Goal: Communication & Community: Answer question/provide support

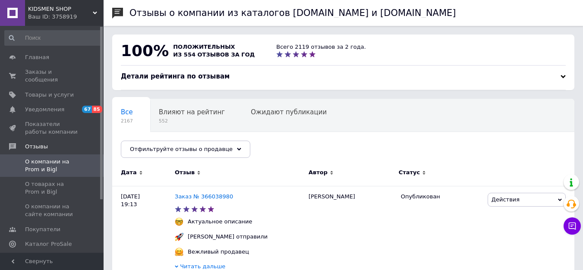
scroll to position [181, 4]
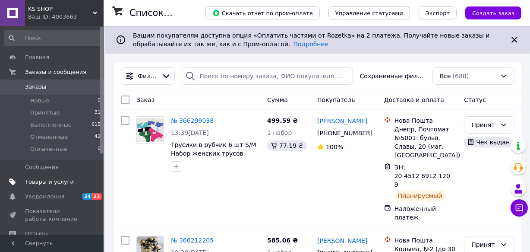
click at [47, 180] on span "Товары и услуги" at bounding box center [49, 182] width 49 height 8
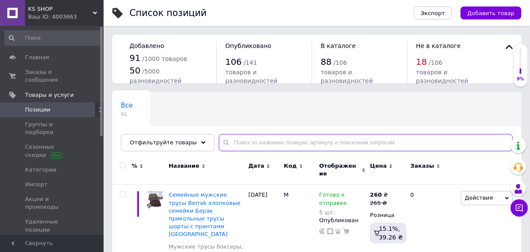
click at [241, 147] on input "text" at bounding box center [366, 142] width 294 height 17
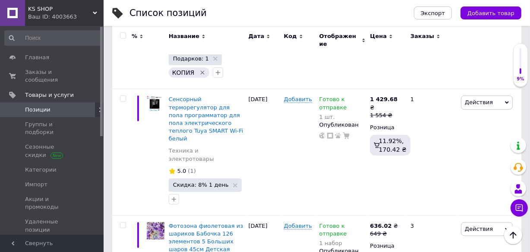
scroll to position [343, 0]
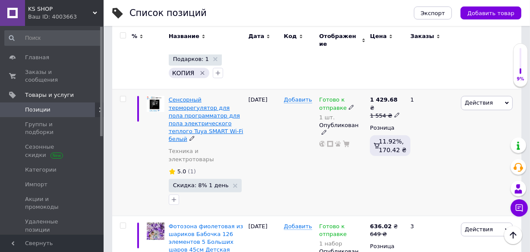
type input "еле"
click at [189, 96] on span "Сенсорный терморегулятор для пола программатор для пола электрического теплого …" at bounding box center [206, 119] width 75 height 46
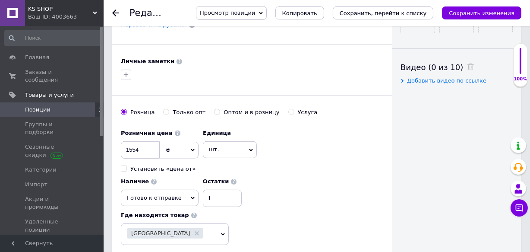
scroll to position [443, 0]
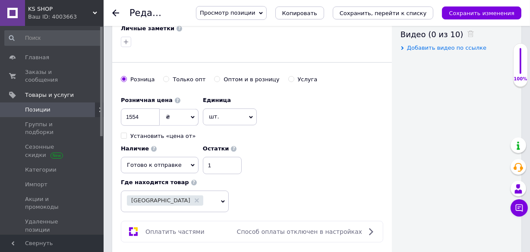
click at [419, 49] on span "Добавить видео по ссылке" at bounding box center [446, 47] width 79 height 6
click at [413, 65] on input "text" at bounding box center [444, 64] width 89 height 17
paste input "https://youtu.be/cw95lA-AoDA"
type input "https://youtu.be/cw95lA-AoDA"
click at [498, 62] on icon at bounding box center [500, 64] width 5 height 5
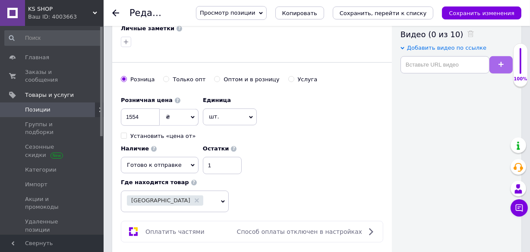
scroll to position [229, 0]
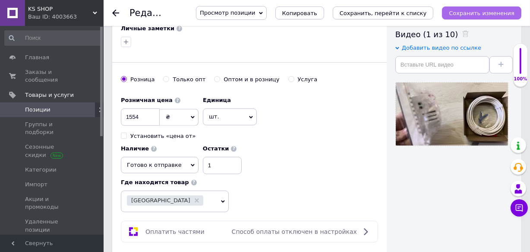
click at [463, 13] on icon "Сохранить изменения" at bounding box center [482, 13] width 66 height 6
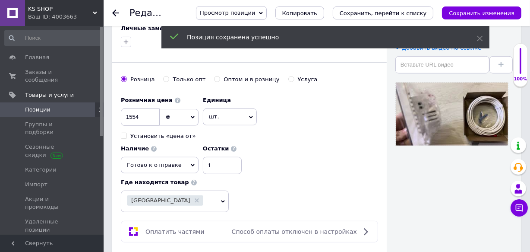
click at [114, 13] on use at bounding box center [115, 12] width 7 height 7
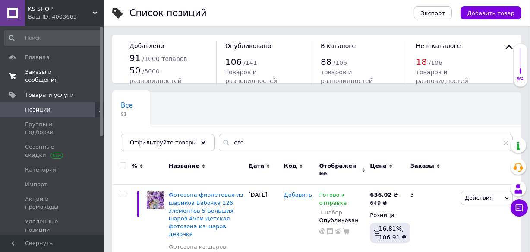
click at [60, 69] on span "Заказы и сообщения" at bounding box center [52, 76] width 55 height 16
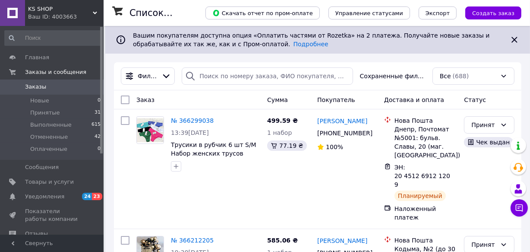
click at [56, 17] on div "Ваш ID: 4003663" at bounding box center [65, 17] width 75 height 8
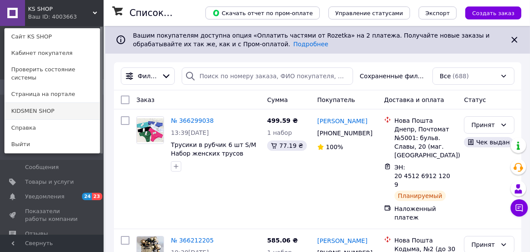
click at [68, 105] on link "KIDSMEN SHOP" at bounding box center [52, 111] width 95 height 16
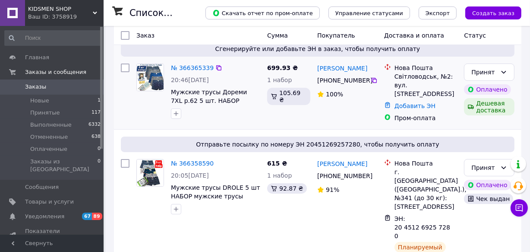
scroll to position [158, 0]
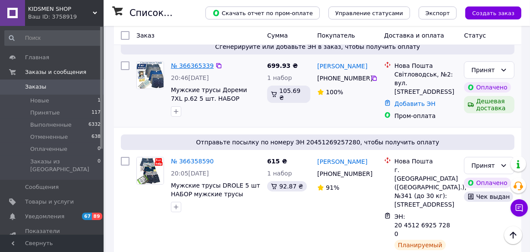
click at [187, 66] on link "№ 366365339" at bounding box center [192, 65] width 43 height 7
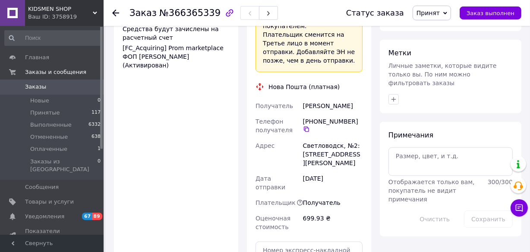
scroll to position [668, 0]
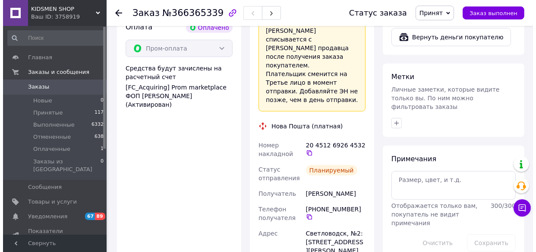
scroll to position [493, 0]
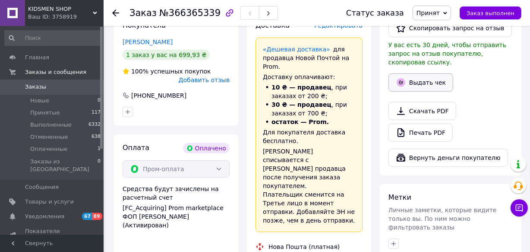
click at [410, 73] on button "Выдать чек" at bounding box center [420, 82] width 65 height 18
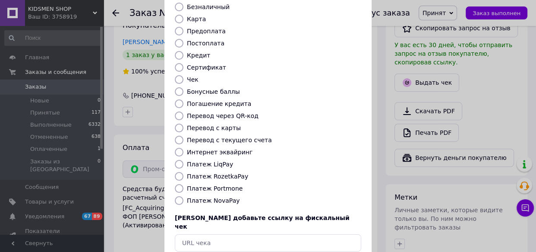
scroll to position [119, 0]
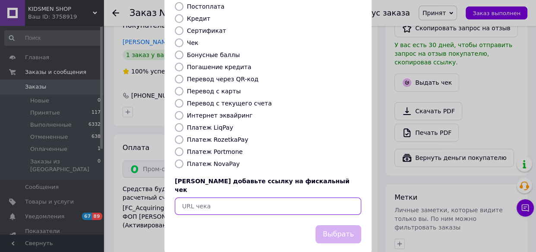
click at [231, 197] on input "text" at bounding box center [268, 205] width 186 height 17
paste input "https://cabinet.tax.gov.ua/cashregs/check?date=20251012&time=20:51:23&id=541260…"
type input "https://cabinet.tax.gov.ua/cashregs/check?date=20251012&time=20:51:23&id=541260…"
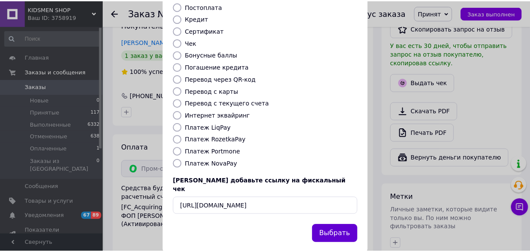
scroll to position [0, 0]
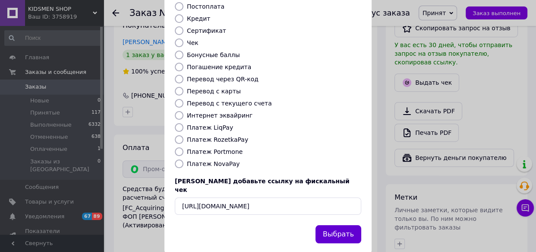
click at [337, 225] on button "Выбрать" at bounding box center [338, 234] width 46 height 19
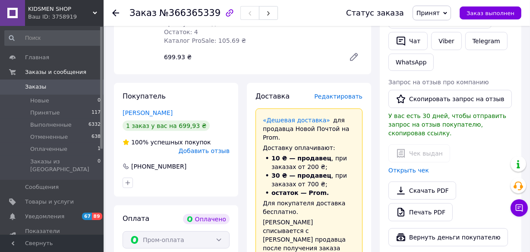
scroll to position [421, 0]
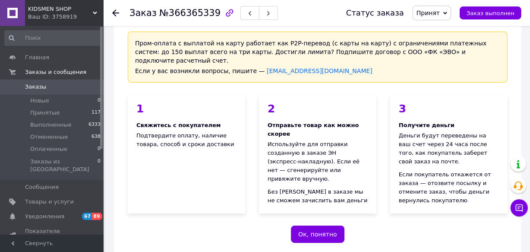
scroll to position [30, 0]
click at [37, 112] on span "Принятые" at bounding box center [45, 113] width 30 height 8
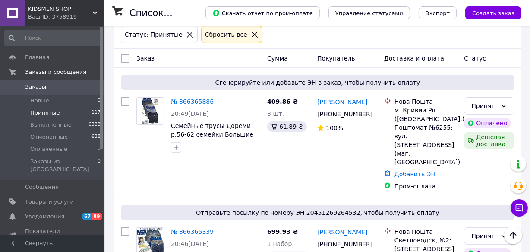
scroll to position [152, 0]
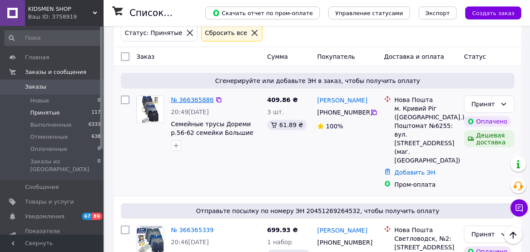
click at [187, 99] on link "№ 366365886" at bounding box center [192, 99] width 43 height 7
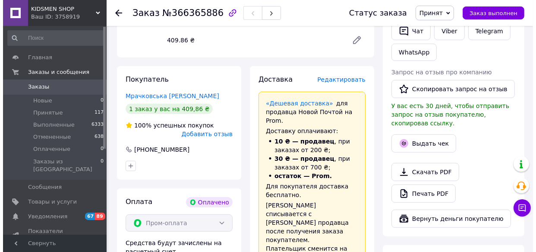
scroll to position [480, 0]
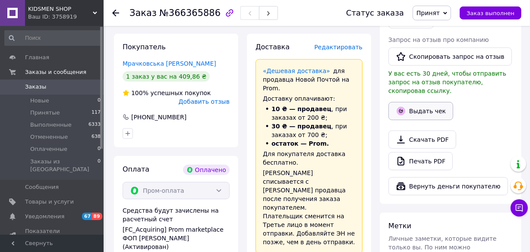
click at [414, 102] on button "Выдать чек" at bounding box center [420, 111] width 65 height 18
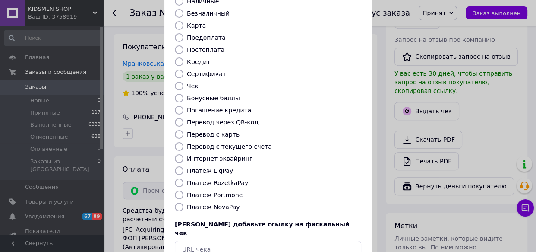
scroll to position [119, 0]
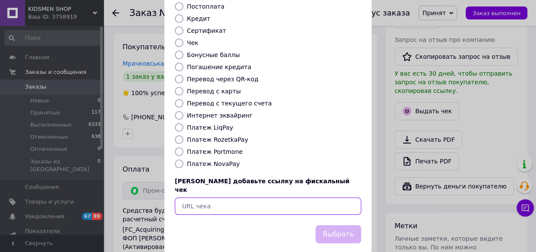
click at [241, 197] on input "text" at bounding box center [268, 205] width 186 height 17
paste input "https://cabinet.tax.gov.ua/cashregs/check?date=20251012&time=20:57:22&id=541263…"
type input "https://cabinet.tax.gov.ua/cashregs/check?date=20251012&time=20:57:22&id=541263…"
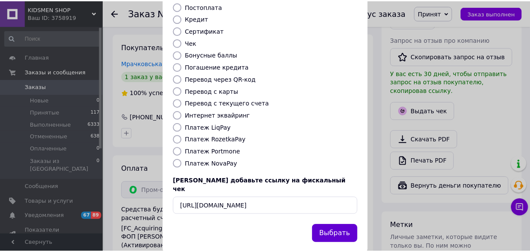
scroll to position [0, 0]
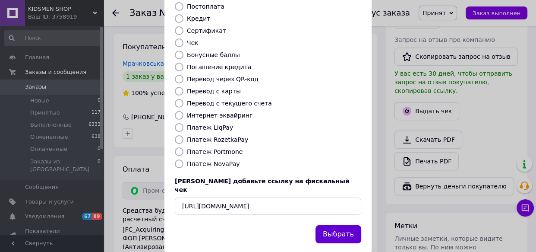
click at [349, 225] on button "Выбрать" at bounding box center [338, 234] width 46 height 19
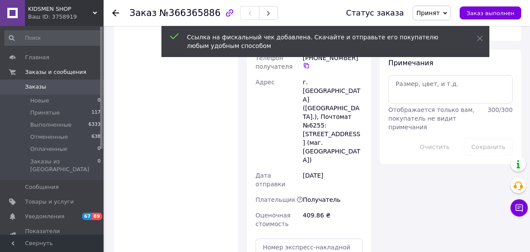
scroll to position [769, 0]
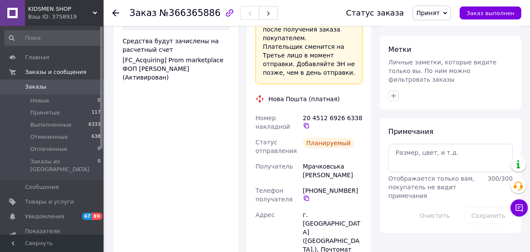
scroll to position [602, 0]
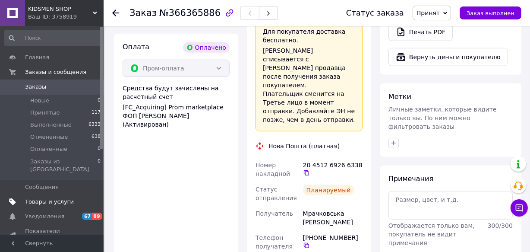
click at [56, 198] on span "Товары и услуги" at bounding box center [49, 202] width 49 height 8
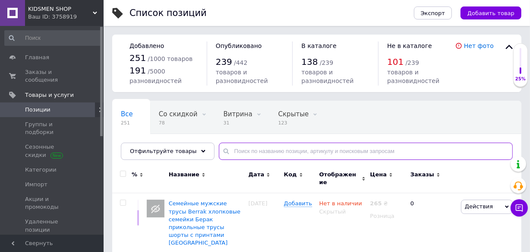
click at [249, 148] on input "text" at bounding box center [366, 150] width 294 height 17
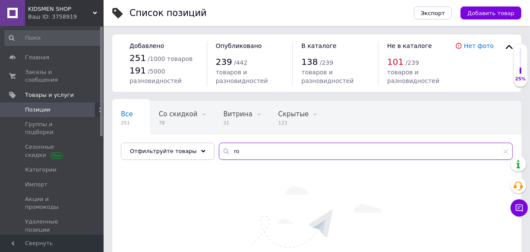
type input "r"
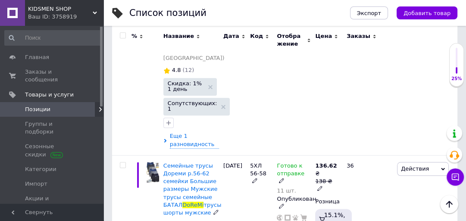
scroll to position [582, 0]
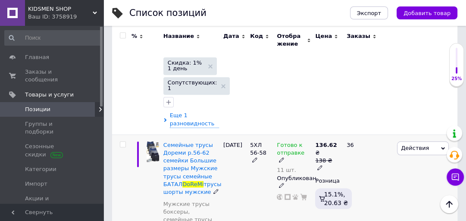
type input "doremi"
click at [281, 183] on icon at bounding box center [281, 185] width 5 height 5
click at [284, 157] on icon at bounding box center [281, 159] width 5 height 5
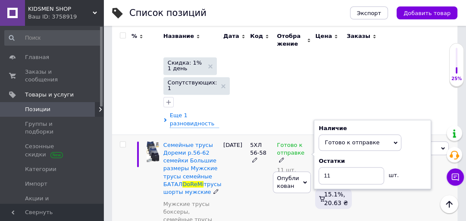
click at [282, 167] on div "11 шт." at bounding box center [294, 170] width 34 height 6
click at [348, 167] on input "11" at bounding box center [352, 175] width 66 height 17
type input "1"
type input "20"
click at [269, 149] on div "5ХЛ 56-58" at bounding box center [261, 220] width 27 height 170
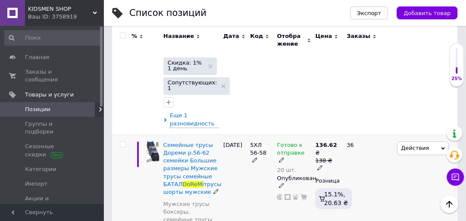
click at [258, 135] on div "5ХЛ 56-58" at bounding box center [261, 220] width 27 height 170
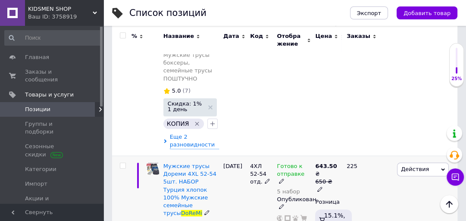
scroll to position [701, 0]
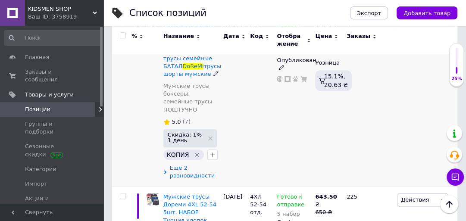
click at [172, 164] on span "Еще 2 разновидности" at bounding box center [194, 172] width 49 height 16
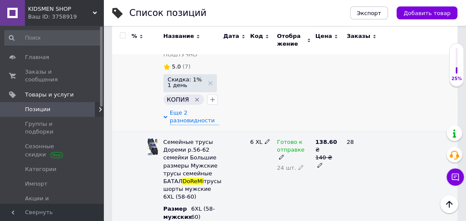
scroll to position [832, 0]
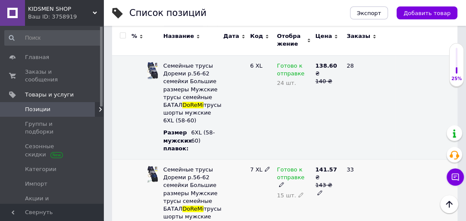
click at [299, 192] on icon at bounding box center [301, 194] width 5 height 5
type input "1"
type input "20"
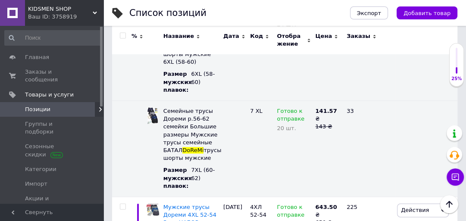
click at [61, 10] on span "KIDSMEN SHOP" at bounding box center [60, 9] width 65 height 8
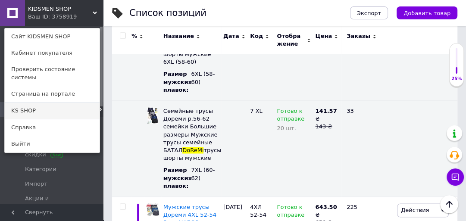
click at [44, 110] on link "KS SHOP" at bounding box center [52, 111] width 95 height 16
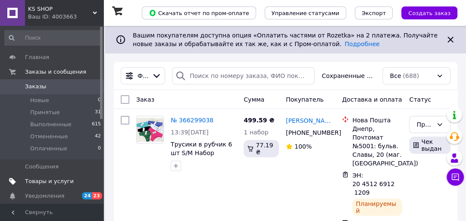
click at [43, 184] on span "Товары и услуги" at bounding box center [49, 182] width 49 height 8
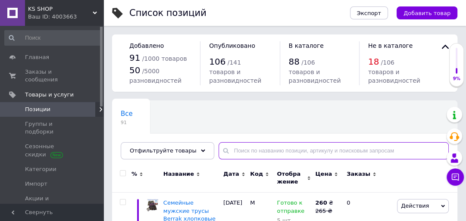
click at [238, 148] on input "text" at bounding box center [334, 150] width 230 height 17
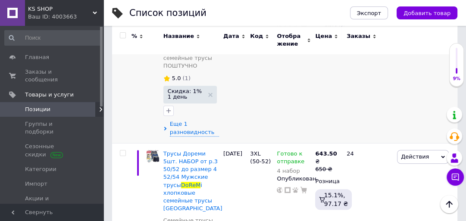
scroll to position [228, 0]
type input "dorem"
click at [195, 120] on span "Еще 1 разновидность" at bounding box center [194, 128] width 49 height 16
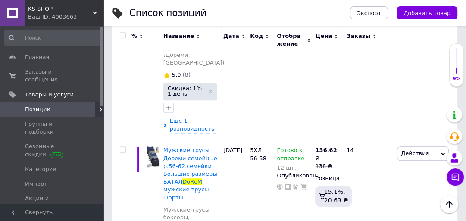
scroll to position [522, 0]
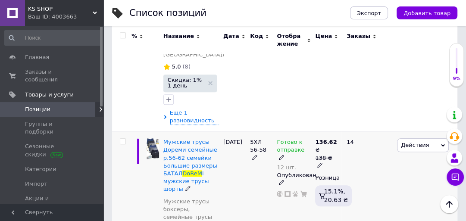
click at [283, 180] on icon at bounding box center [281, 182] width 5 height 5
click at [289, 164] on div "12 шт." at bounding box center [294, 167] width 34 height 6
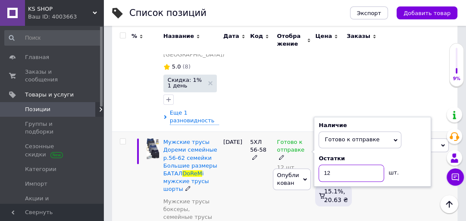
click at [339, 165] on input "12" at bounding box center [352, 173] width 66 height 17
type input "1"
type input "20"
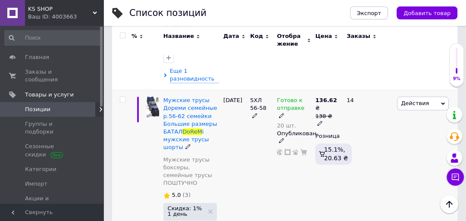
scroll to position [566, 0]
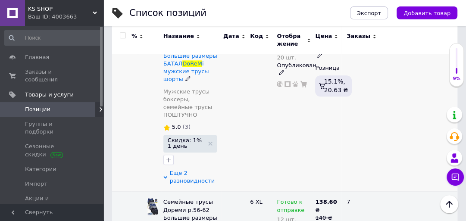
scroll to position [649, 0]
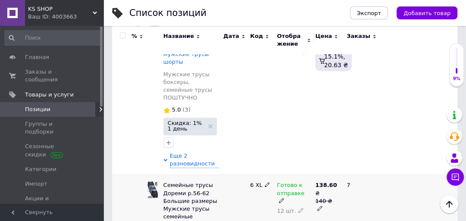
click at [299, 208] on use at bounding box center [301, 210] width 5 height 5
type input "1"
type input "25"
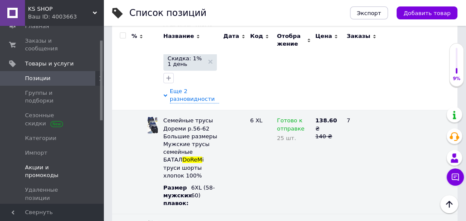
scroll to position [39, 0]
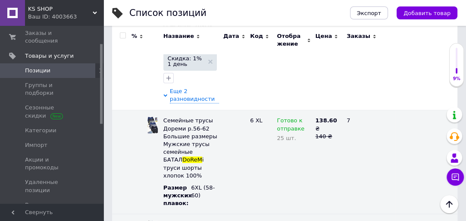
click at [42, 22] on div "KS SHOP Ваш ID: 4003663" at bounding box center [64, 13] width 79 height 26
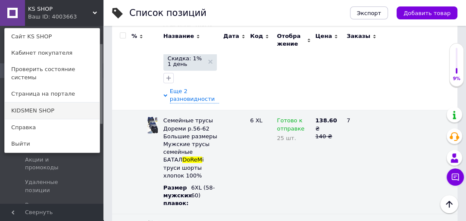
click at [38, 103] on link "KIDSMEN SHOP" at bounding box center [52, 111] width 95 height 16
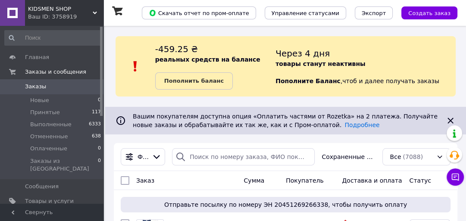
click at [57, 9] on span "KIDSMEN SHOP" at bounding box center [60, 9] width 65 height 8
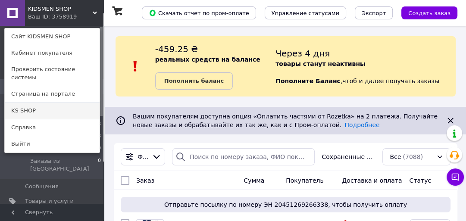
click at [50, 105] on link "KS SHOP" at bounding box center [52, 111] width 95 height 16
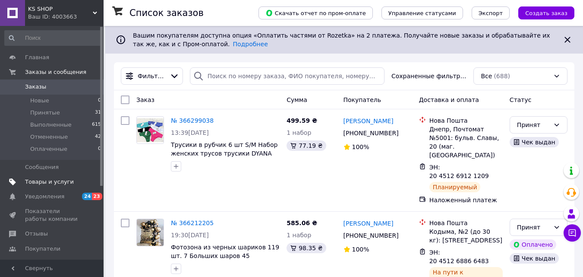
click at [56, 179] on span "Товары и услуги" at bounding box center [49, 182] width 49 height 8
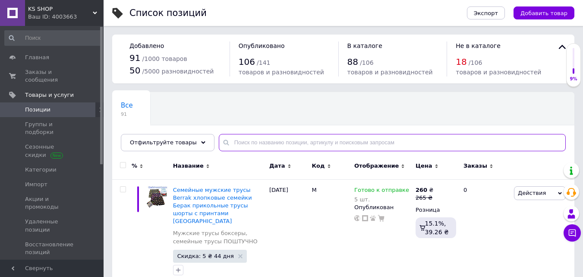
click at [237, 138] on input "text" at bounding box center [392, 142] width 347 height 17
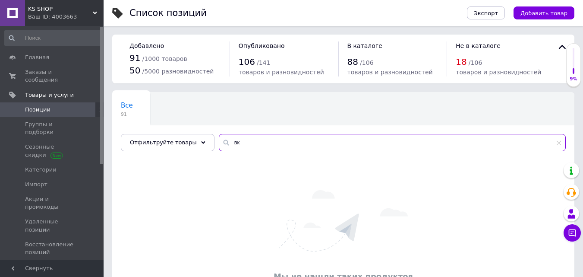
type input "в"
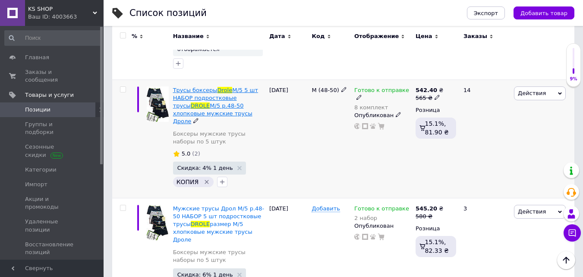
scroll to position [342, 0]
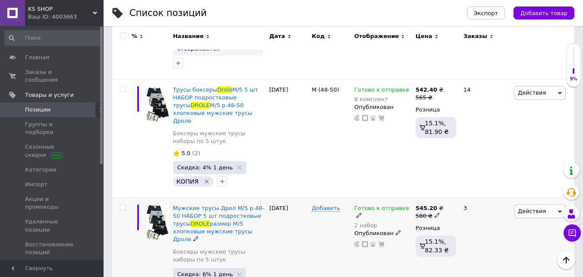
type input "drole"
click at [471, 208] on span "Действия" at bounding box center [532, 211] width 28 height 6
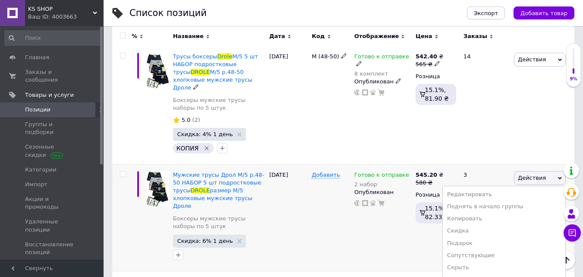
scroll to position [386, 0]
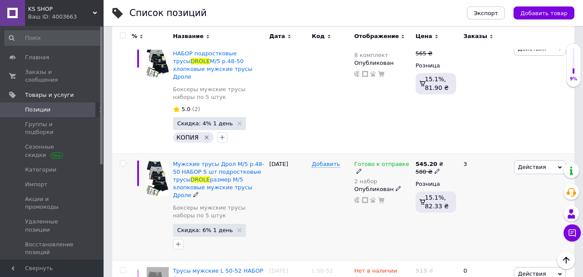
click at [362, 168] on icon at bounding box center [358, 170] width 5 height 5
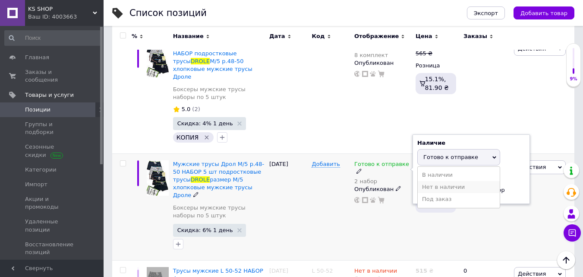
click at [423, 181] on li "Нет в наличии" at bounding box center [459, 187] width 82 height 12
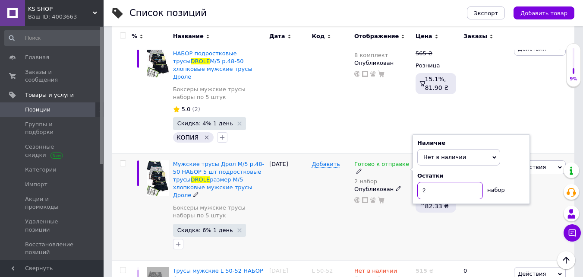
click at [430, 182] on input "2" at bounding box center [450, 190] width 66 height 17
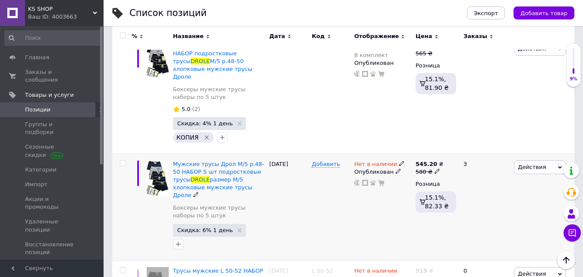
click at [471, 164] on span "Действия" at bounding box center [532, 167] width 28 height 6
click at [469, 221] on li "Скрыть" at bounding box center [504, 256] width 123 height 12
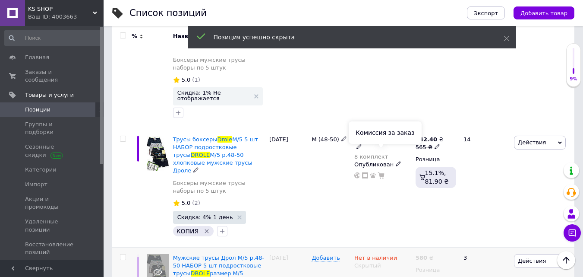
scroll to position [292, 0]
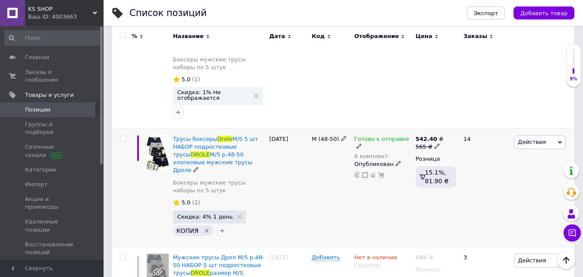
click at [434, 143] on icon at bounding box center [436, 145] width 5 height 5
type input "575"
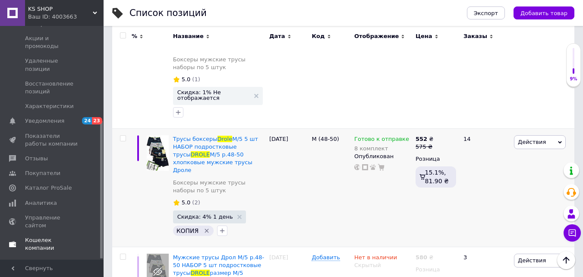
scroll to position [161, 0]
click at [39, 154] on span "Отзывы" at bounding box center [36, 158] width 23 height 8
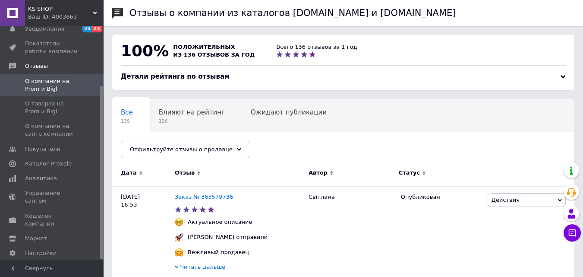
click at [67, 13] on div "Ваш ID: 4003663" at bounding box center [65, 17] width 75 height 8
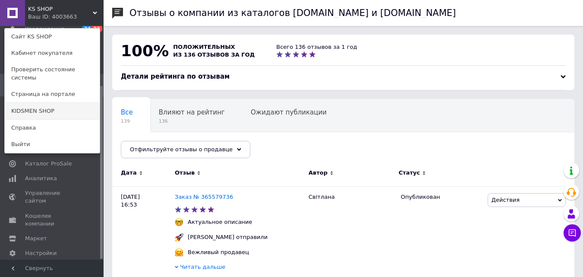
click at [47, 103] on link "KIDSMEN SHOP" at bounding box center [52, 111] width 95 height 16
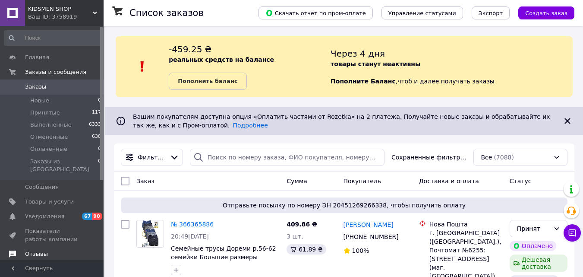
click at [42, 250] on span "Отзывы" at bounding box center [36, 254] width 23 height 8
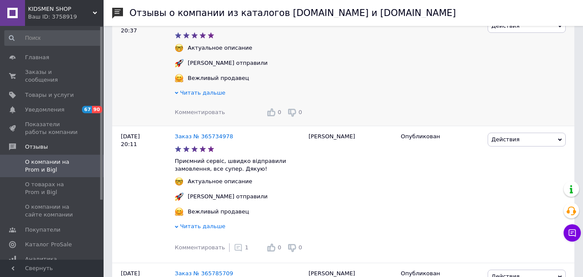
scroll to position [226, 0]
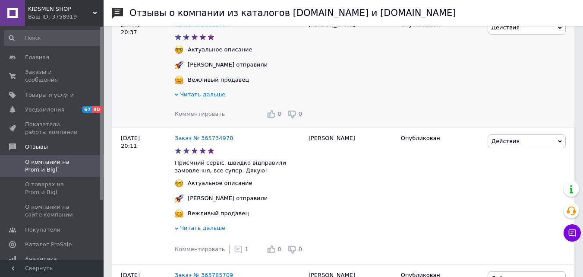
click at [195, 113] on span "Комментировать" at bounding box center [200, 113] width 50 height 6
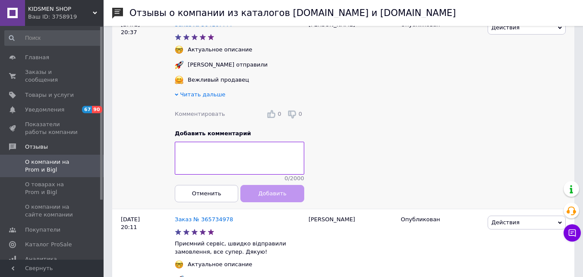
type textarea "[URL][DOMAIN_NAME]"
drag, startPoint x: 278, startPoint y: 167, endPoint x: 169, endPoint y: 148, distance: 110.3
click at [169, 148] on div "[DATE] 20:37 Заказ № 364167777 Актуальное описание [PERSON_NAME] отправили Вежл…" at bounding box center [343, 111] width 462 height 195
click at [390, 132] on div "[PERSON_NAME]" at bounding box center [350, 111] width 92 height 195
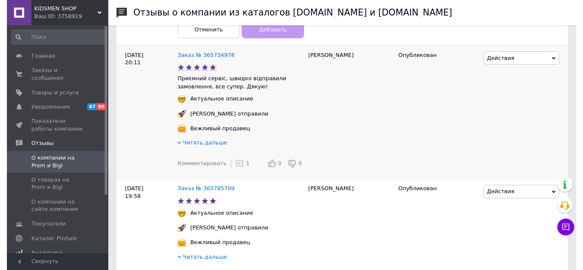
scroll to position [453, 0]
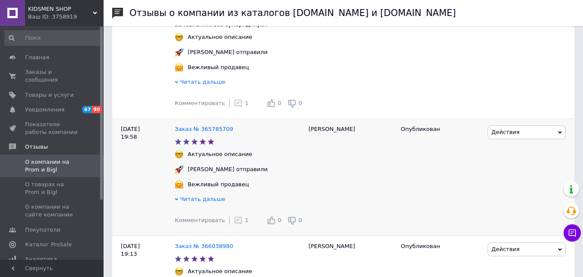
click at [234, 224] on icon at bounding box center [238, 220] width 9 height 9
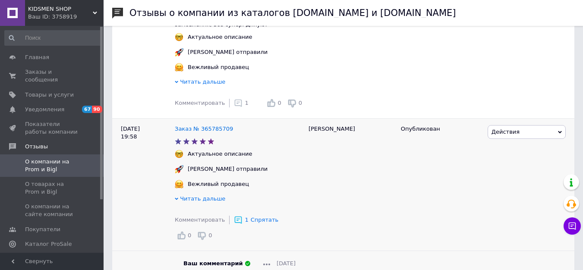
scroll to position [582, 0]
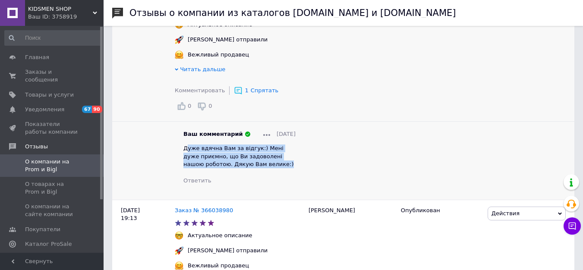
drag, startPoint x: 264, startPoint y: 175, endPoint x: 186, endPoint y: 157, distance: 80.2
click at [186, 157] on div "Дуже вдячна Вам за відгук:) Мені дуже приємно, що Ви задоволені нашою роботою. …" at bounding box center [239, 157] width 112 height 24
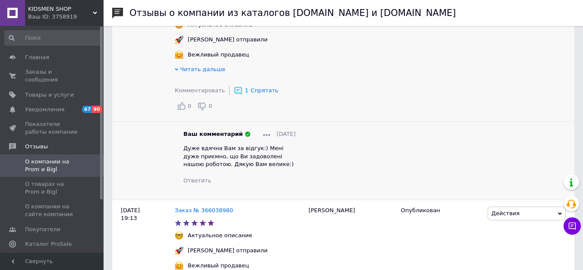
click at [181, 155] on div "Ваш комментарий [DATE] Дуже вдячна Вам за відгук:) Мені дуже приємно, що Ви зад…" at bounding box center [239, 157] width 129 height 54
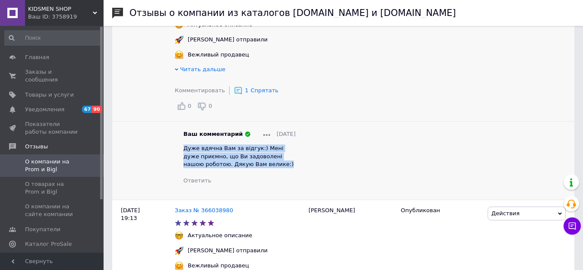
drag, startPoint x: 181, startPoint y: 155, endPoint x: 262, endPoint y: 175, distance: 83.1
click at [262, 175] on div "Ваш комментарий [DATE] Дуже вдячна Вам за відгук:) Мені дуже приємно, що Ви зад…" at bounding box center [239, 157] width 129 height 54
copy span "Дуже вдячна Вам за відгук:) Мені дуже приємно, що Ви задоволені нашою роботою. …"
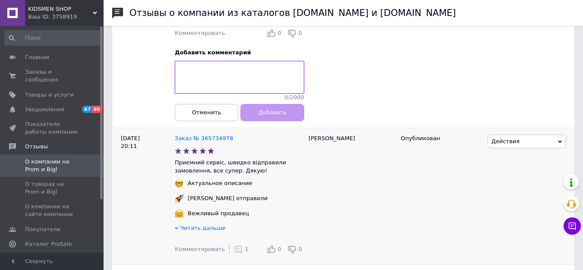
scroll to position [296, 0]
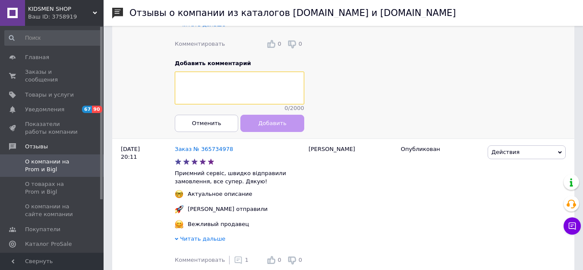
click at [216, 93] on textarea at bounding box center [239, 88] width 129 height 33
paste textarea "Дуже вдячна Вам за відгук:) Мені дуже приємно, що Ви задоволені нашою роботою. …"
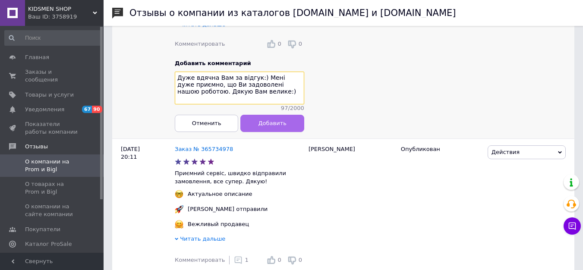
type textarea "Дуже вдячна Вам за відгук:) Мені дуже приємно, що Ви задоволені нашою роботою. …"
click at [273, 126] on span "Добавить" at bounding box center [272, 123] width 28 height 6
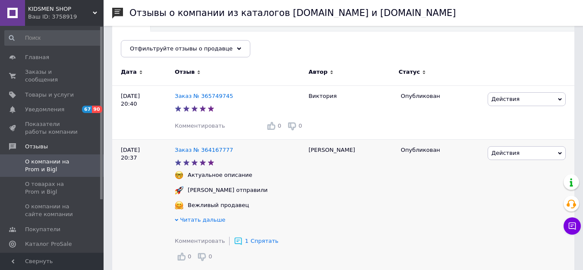
scroll to position [74, 0]
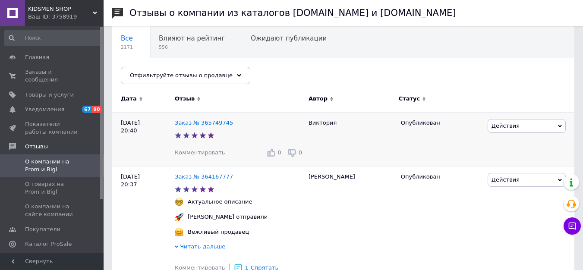
click at [210, 153] on span "Комментировать" at bounding box center [200, 152] width 50 height 6
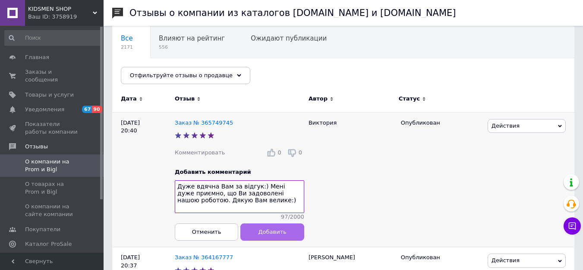
type textarea "Дуже вдячна Вам за відгук:) Мені дуже приємно, що Ви задоволені нашою роботою. …"
click at [266, 235] on span "Добавить" at bounding box center [272, 232] width 28 height 6
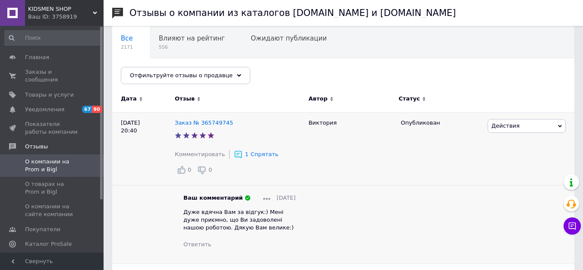
click at [265, 238] on div "Ваш комментарий [DATE] Дуже вдячна Вам за відгук:) Мені дуже приємно, що Ви зад…" at bounding box center [239, 221] width 112 height 54
